Goal: Task Accomplishment & Management: Use online tool/utility

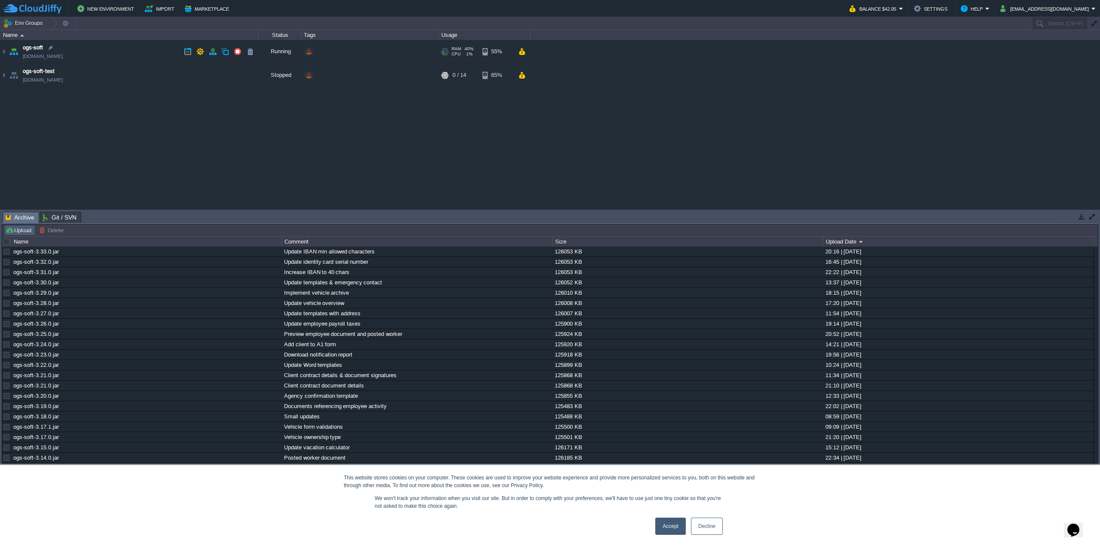
click at [16, 231] on button "Upload" at bounding box center [20, 230] width 28 height 8
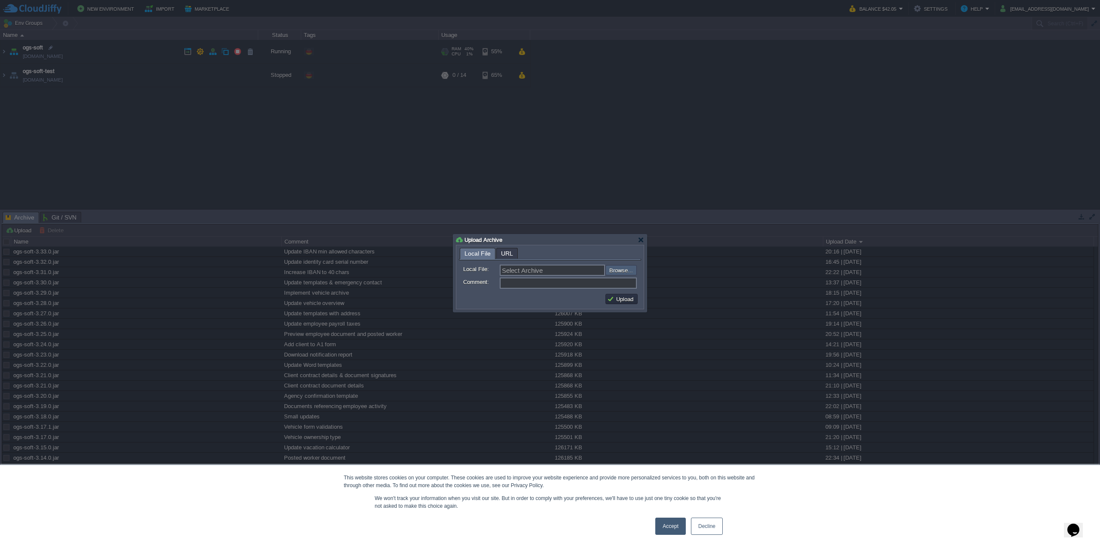
click at [608, 270] on input "file" at bounding box center [582, 270] width 109 height 10
type input "C:\fakepath\ogs-soft-3.34.0.jar"
type input "ogs-soft-3.34.0.jar"
type input "Unpaid vacation days notification"
click at [605, 297] on td "Upload" at bounding box center [621, 299] width 32 height 10
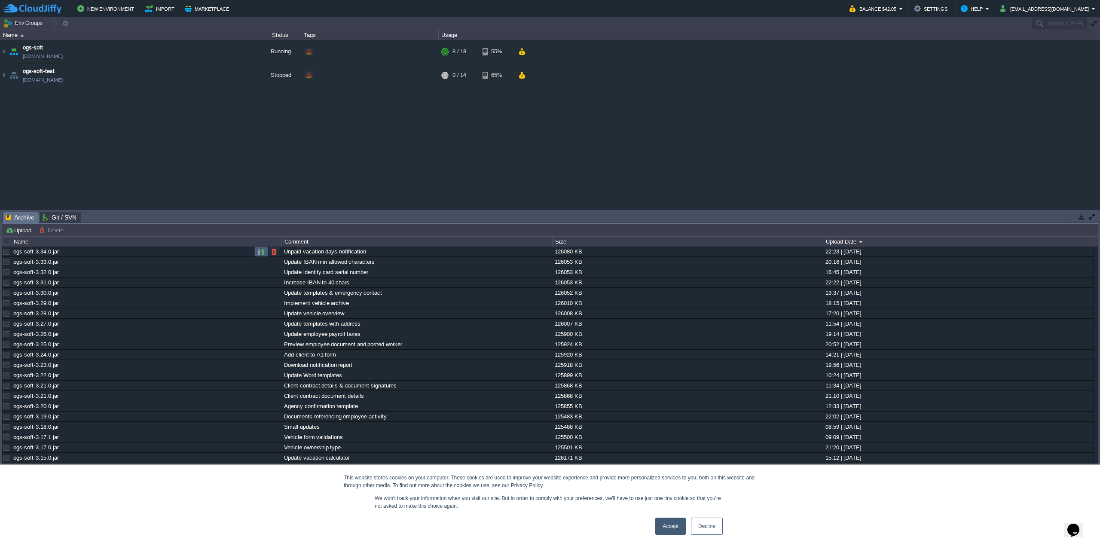
click at [259, 251] on button "button" at bounding box center [261, 252] width 8 height 8
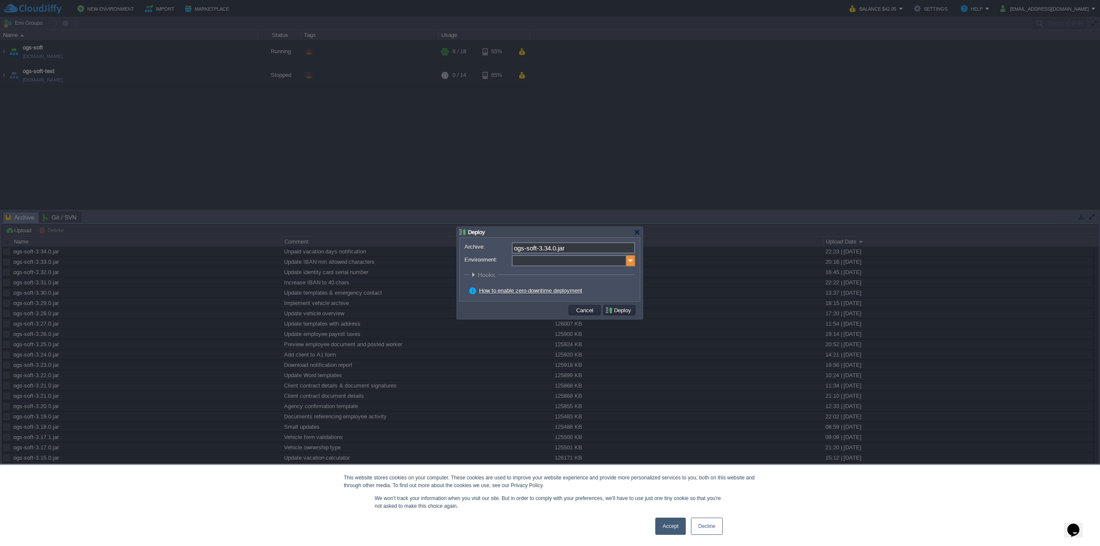
click at [632, 263] on img at bounding box center [630, 260] width 9 height 11
click at [575, 291] on div "Application Servers Spring Boot" at bounding box center [572, 289] width 122 height 16
type input "Application Servers (ogs-soft)"
click at [613, 308] on button "Deploy" at bounding box center [619, 310] width 29 height 8
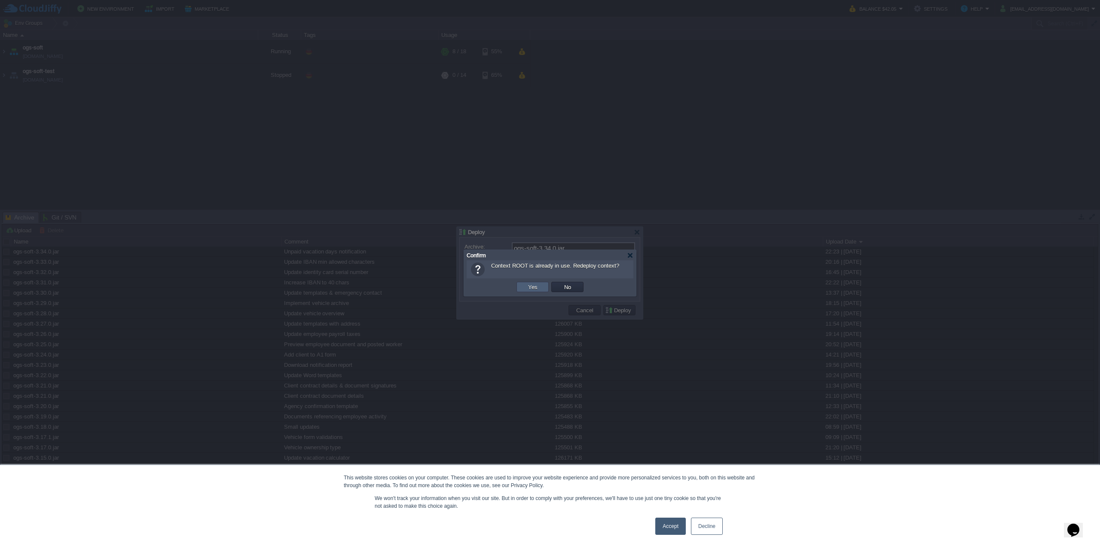
click at [542, 287] on td "Yes" at bounding box center [532, 287] width 32 height 10
